Goal: Task Accomplishment & Management: Manage account settings

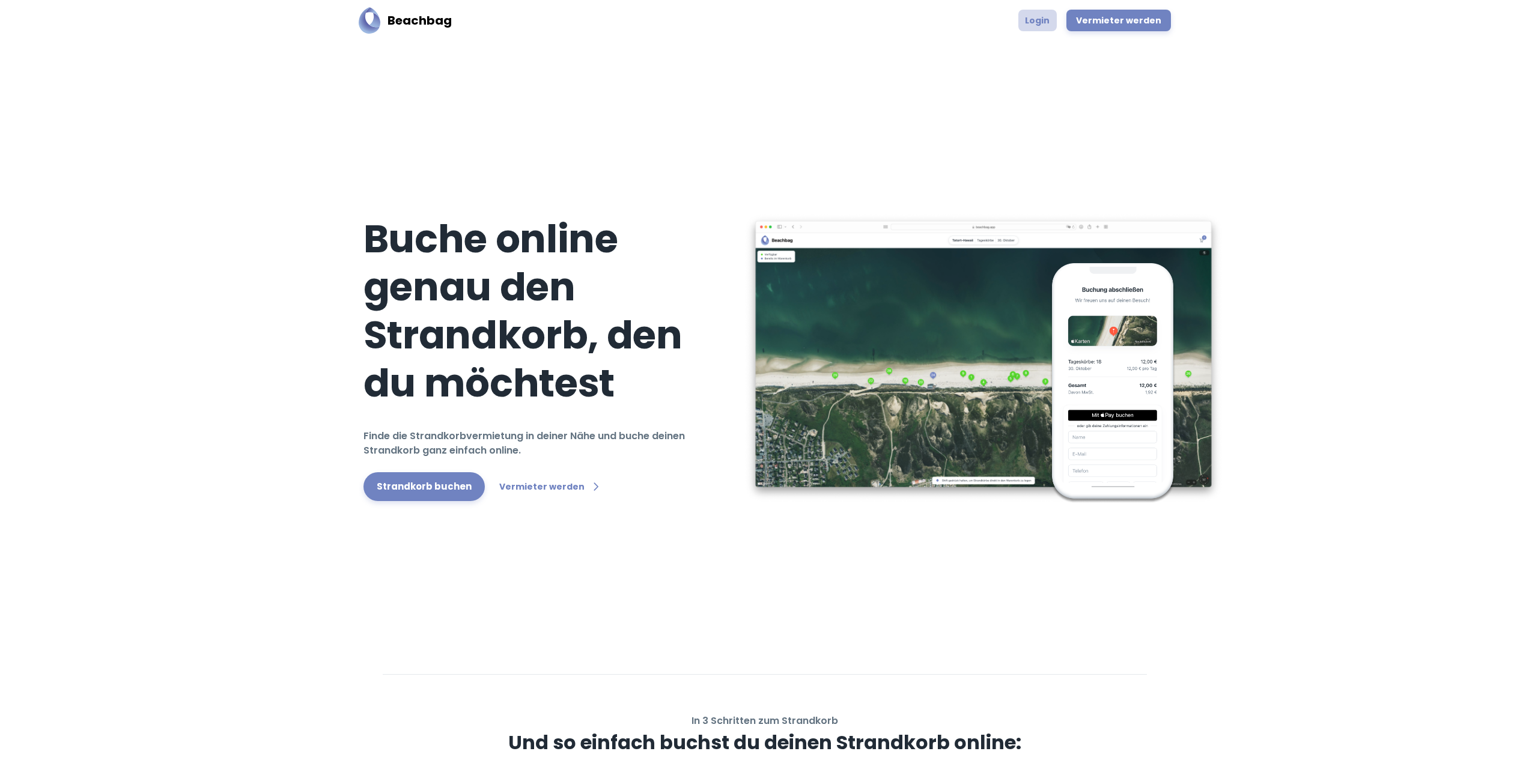
click at [1040, 23] on link "Login" at bounding box center [1037, 20] width 39 height 21
click at [1039, 20] on link "Login" at bounding box center [1037, 20] width 39 height 21
click at [1048, 10] on link "Login" at bounding box center [1037, 20] width 39 height 21
